Goal: Navigation & Orientation: Find specific page/section

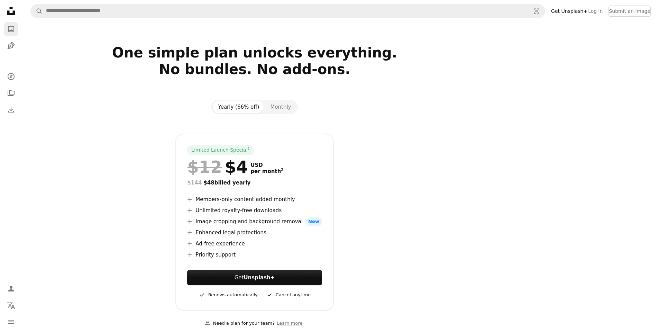
click at [13, 31] on icon "Photos" at bounding box center [11, 29] width 6 height 6
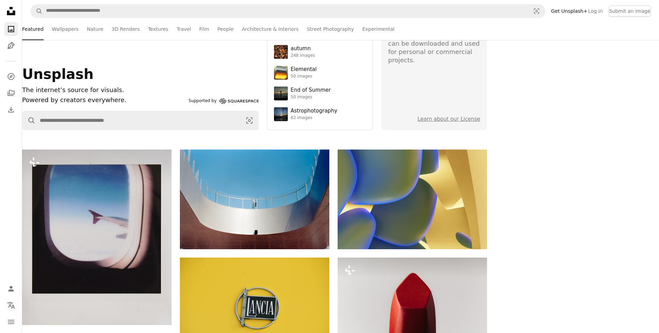
scroll to position [63, 0]
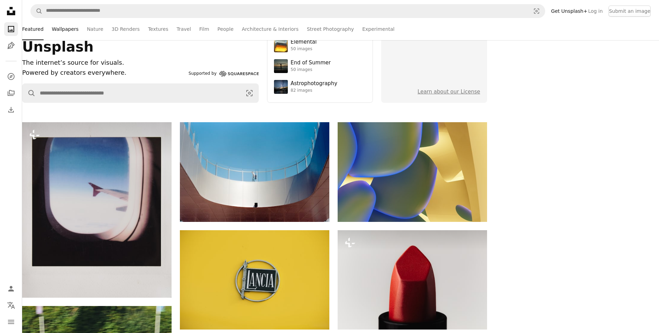
click at [74, 29] on link "Wallpapers" at bounding box center [65, 29] width 27 height 22
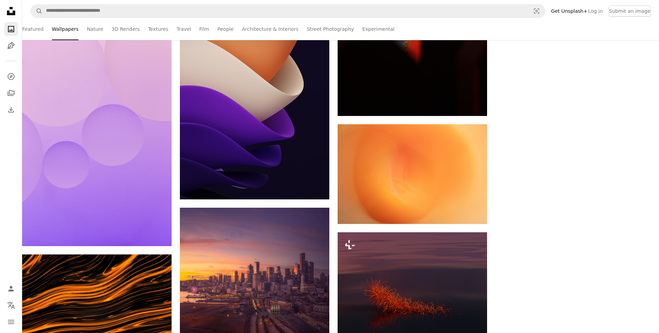
scroll to position [633, 0]
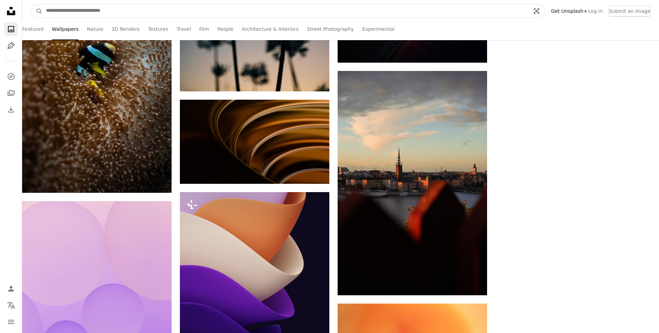
click at [539, 11] on icon "Visual search" at bounding box center [536, 11] width 5 height 5
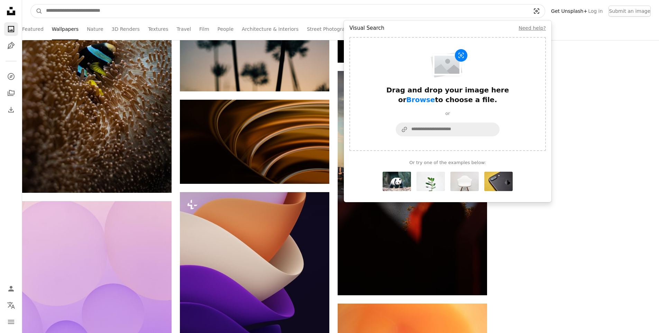
click at [539, 11] on icon "Visual search" at bounding box center [536, 11] width 5 height 5
